Goal: Task Accomplishment & Management: Manage account settings

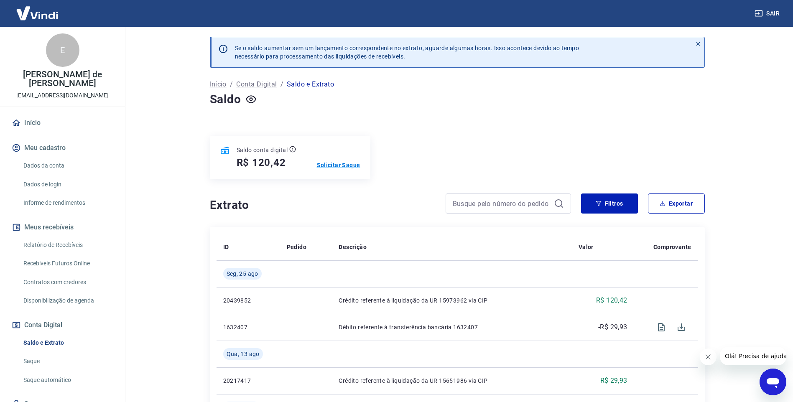
click at [337, 162] on p "Solicitar Saque" at bounding box center [338, 165] width 43 height 8
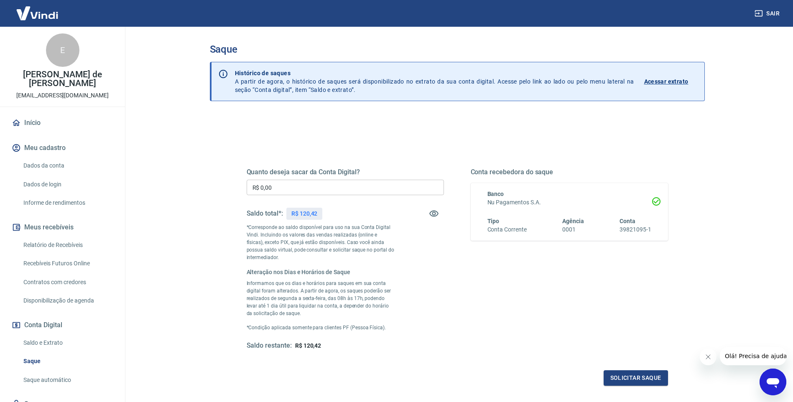
click at [317, 189] on input "R$ 0,00" at bounding box center [345, 187] width 197 height 15
type input "R$ 120,42"
click at [633, 374] on button "Solicitar saque" at bounding box center [636, 377] width 64 height 15
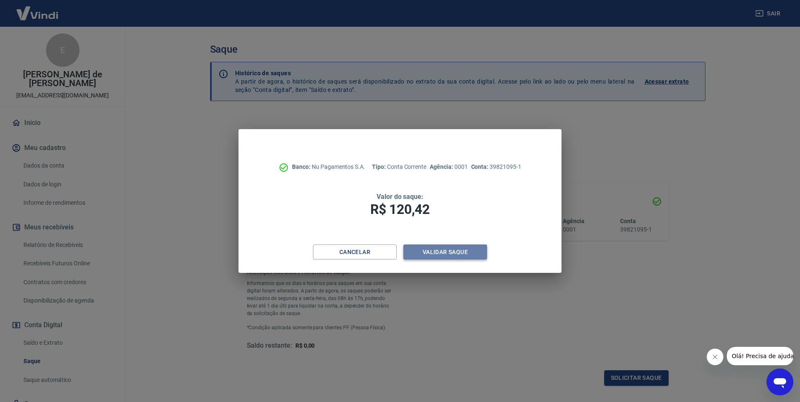
click at [446, 250] on button "Validar saque" at bounding box center [445, 252] width 84 height 15
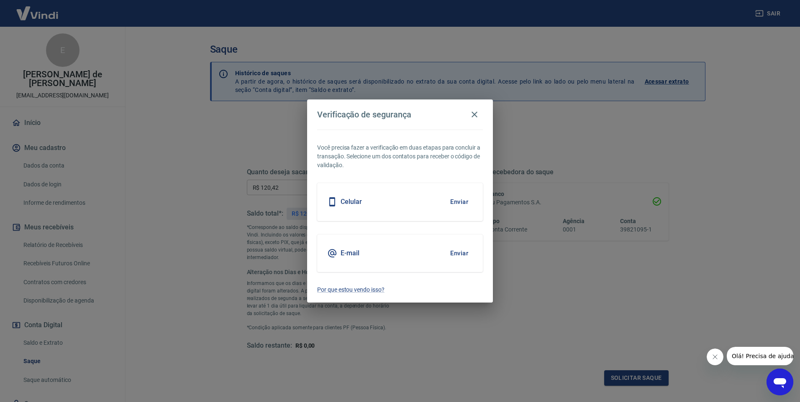
click at [461, 253] on button "Enviar" at bounding box center [458, 254] width 27 height 18
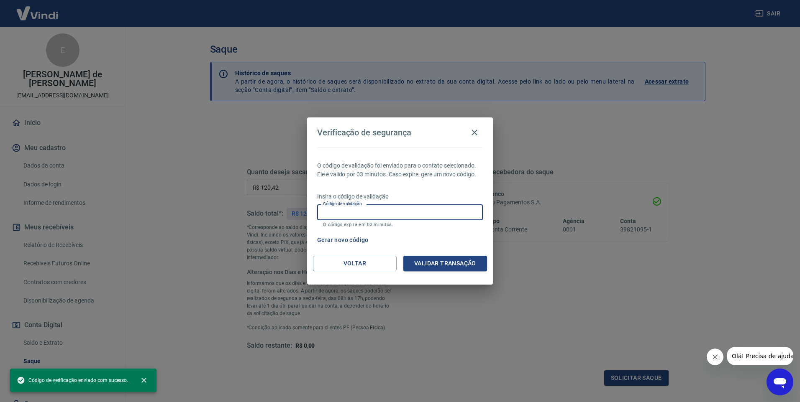
click at [330, 211] on input "Código de validação" at bounding box center [400, 211] width 166 height 15
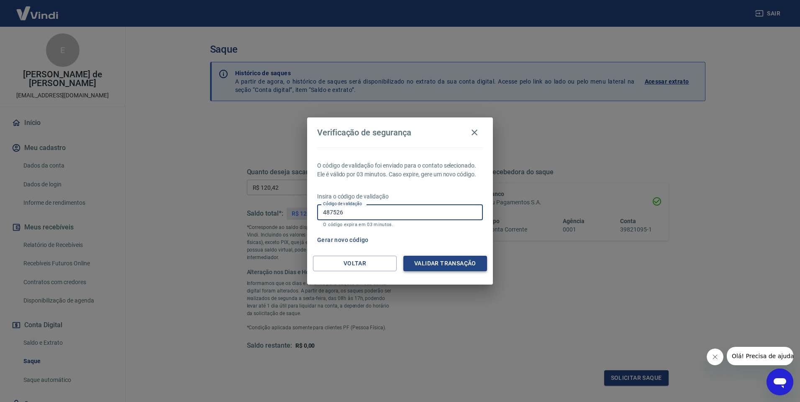
type input "487526"
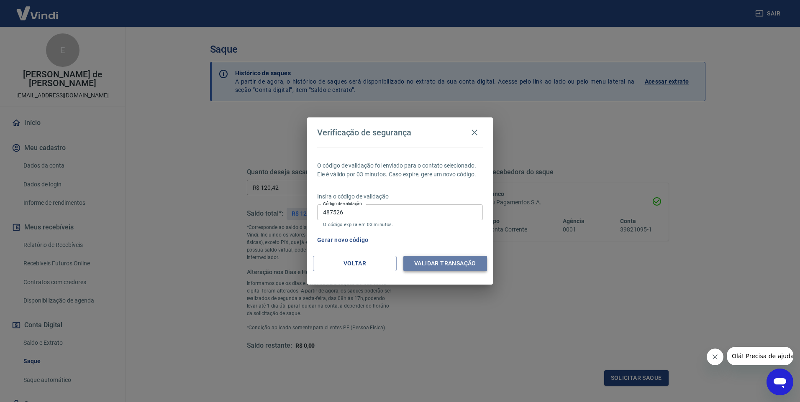
click at [449, 259] on button "Validar transação" at bounding box center [445, 263] width 84 height 15
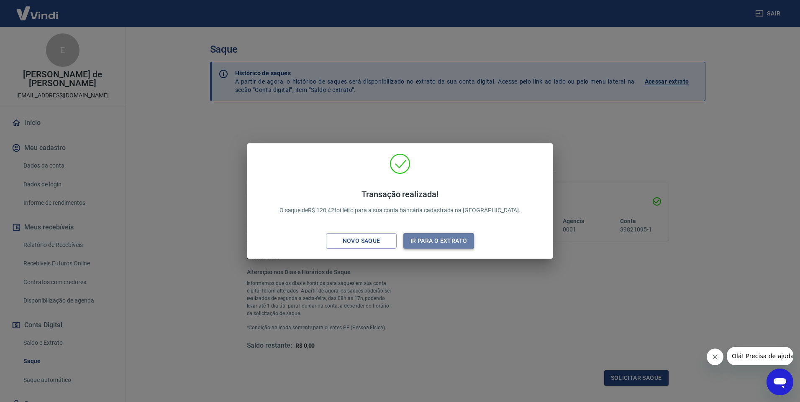
click at [439, 240] on button "Ir para o extrato" at bounding box center [438, 240] width 71 height 15
